Goal: Task Accomplishment & Management: Use online tool/utility

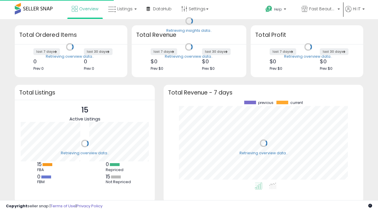
scroll to position [82, 188]
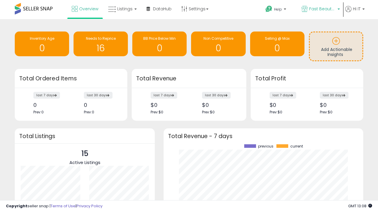
click at [320, 9] on span "Fast Beauty ([GEOGRAPHIC_DATA])" at bounding box center [322, 9] width 27 height 6
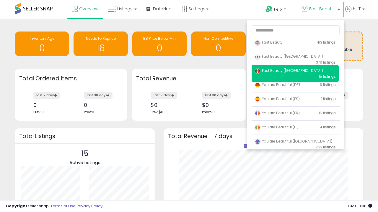
click at [295, 128] on span "You are Beautiful (IT)" at bounding box center [276, 127] width 44 height 5
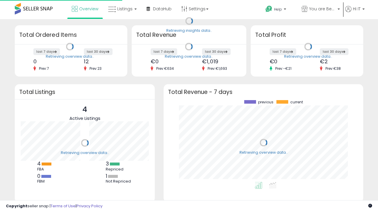
scroll to position [82, 188]
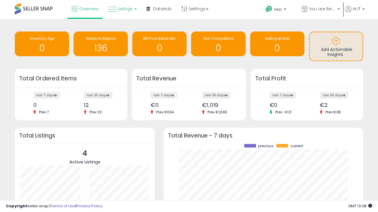
click at [122, 9] on span "Listings" at bounding box center [124, 9] width 15 height 6
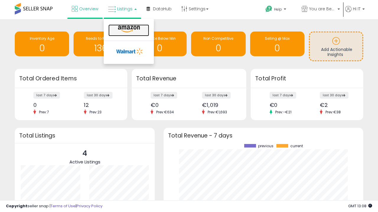
click at [128, 29] on icon at bounding box center [129, 29] width 26 height 8
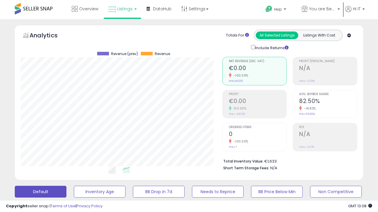
scroll to position [121, 201]
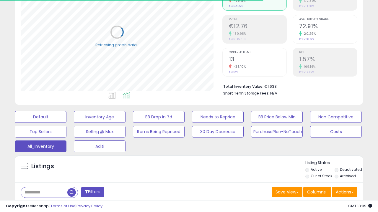
scroll to position [176, 0]
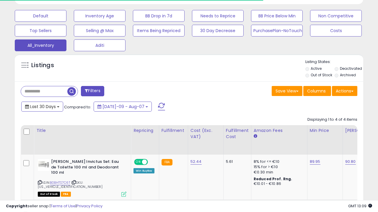
click at [42, 106] on span "Last 30 Days" at bounding box center [43, 107] width 26 height 6
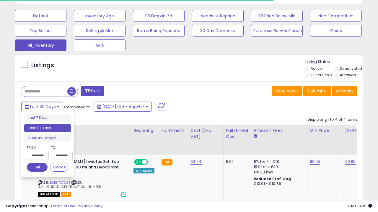
click at [47, 128] on li "Last 30 Days" at bounding box center [47, 128] width 47 height 8
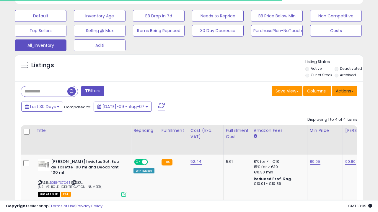
click at [344, 91] on button "Actions" at bounding box center [344, 91] width 25 height 10
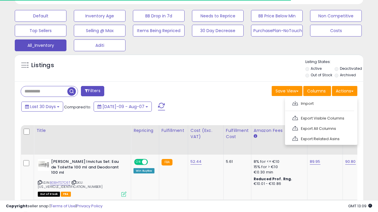
click at [320, 128] on link "Export All Columns" at bounding box center [320, 128] width 65 height 9
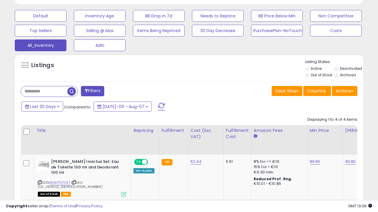
scroll to position [121, 201]
